Goal: Check status: Check status

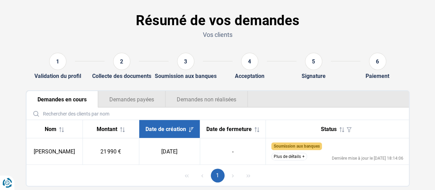
scroll to position [34, 0]
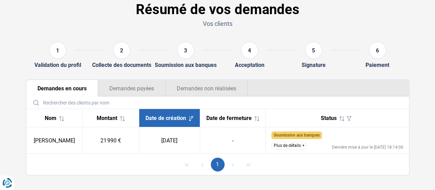
click at [292, 145] on button "Plus de détails" at bounding box center [289, 145] width 36 height 8
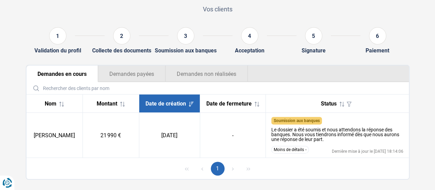
scroll to position [62, 0]
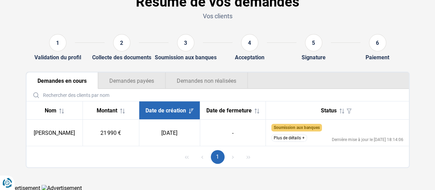
scroll to position [43, 0]
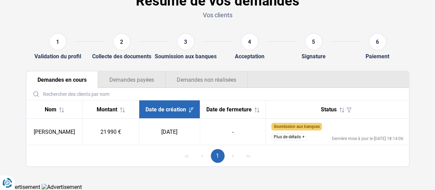
click at [248, 49] on div "4" at bounding box center [249, 41] width 17 height 17
click at [205, 92] on input "text" at bounding box center [217, 94] width 377 height 12
click at [204, 81] on button "Demandes non réalisées" at bounding box center [206, 79] width 83 height 17
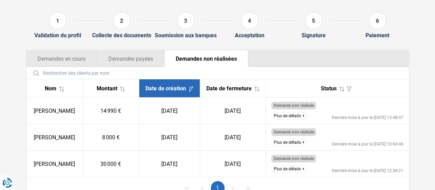
scroll to position [100, 0]
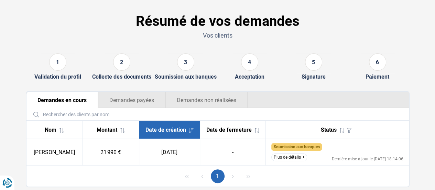
scroll to position [43, 0]
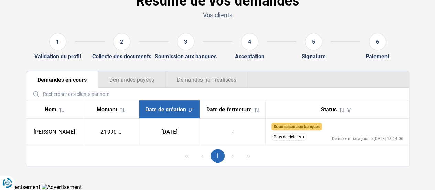
click at [201, 80] on button "Demandes non réalisées" at bounding box center [206, 79] width 83 height 17
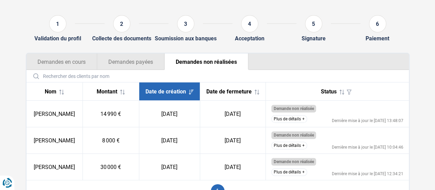
scroll to position [31, 0]
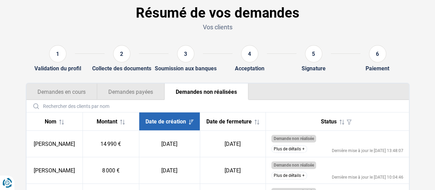
drag, startPoint x: 67, startPoint y: 98, endPoint x: 71, endPoint y: 93, distance: 6.4
click at [66, 98] on button "Demandes en cours" at bounding box center [61, 91] width 71 height 17
